Goal: Task Accomplishment & Management: Use online tool/utility

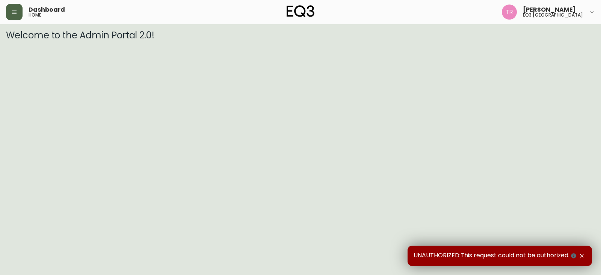
click at [11, 10] on button "button" at bounding box center [14, 12] width 17 height 17
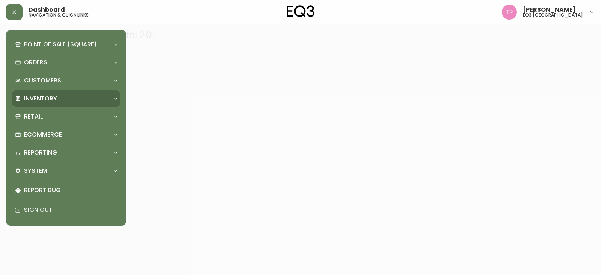
click at [47, 100] on p "Inventory" at bounding box center [40, 98] width 33 height 8
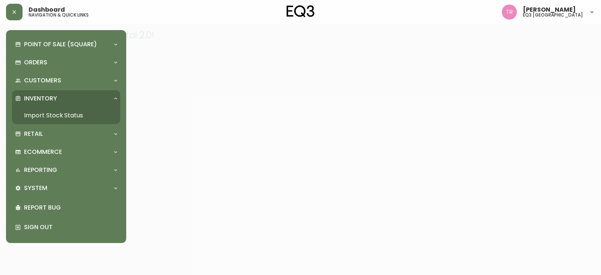
click at [46, 111] on link "Import Stock Status" at bounding box center [66, 115] width 108 height 17
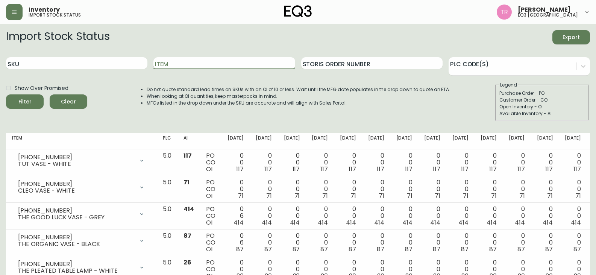
click at [185, 66] on input "Item" at bounding box center [223, 63] width 141 height 12
type input "DRUM"
click at [6, 94] on button "Filter" at bounding box center [25, 101] width 38 height 14
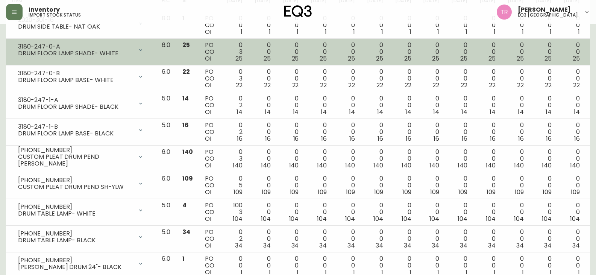
scroll to position [150, 0]
